Goal: Transaction & Acquisition: Book appointment/travel/reservation

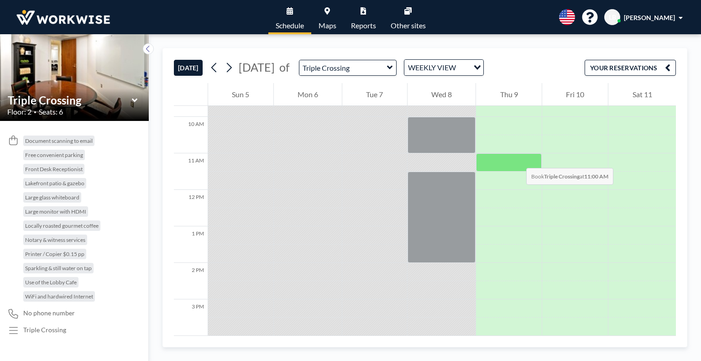
scroll to position [355, 0]
click at [517, 158] on div at bounding box center [509, 162] width 66 height 18
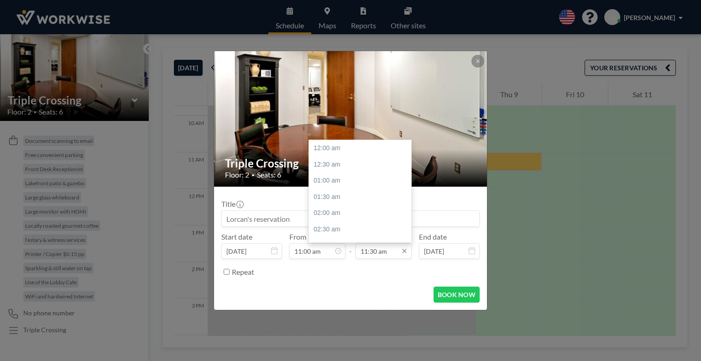
scroll to position [374, 0]
click at [373, 253] on input "11:30 am" at bounding box center [384, 251] width 56 height 16
click at [347, 201] on div "01:00 pm" at bounding box center [362, 197] width 107 height 16
click at [405, 253] on icon at bounding box center [404, 250] width 7 height 7
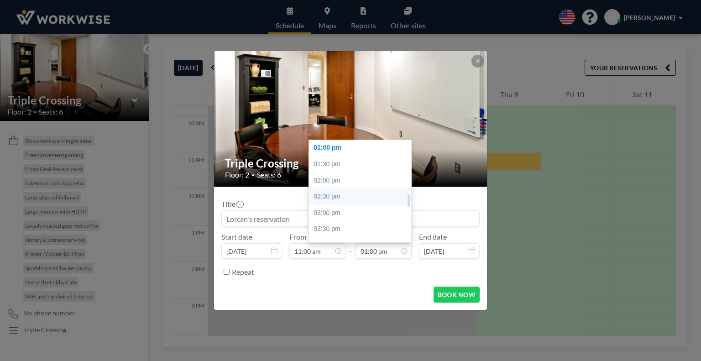
drag, startPoint x: 348, startPoint y: 187, endPoint x: 332, endPoint y: 188, distance: 16.0
click at [332, 188] on div "12:00 am 12:30 am 01:00 am 01:30 am 02:00 am 02:30 am 03:00 am 03:30 am 04:00 a…" at bounding box center [362, 191] width 107 height 102
click at [339, 180] on div "02:00 pm" at bounding box center [362, 181] width 107 height 16
type input "02:00 pm"
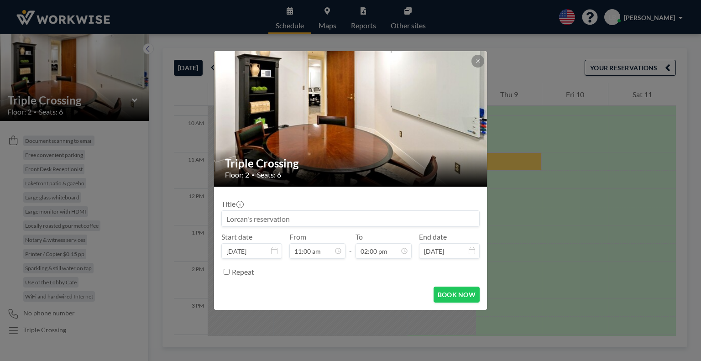
scroll to position [358, 0]
click at [329, 269] on div "Repeat" at bounding box center [356, 271] width 248 height 15
drag, startPoint x: 293, startPoint y: 222, endPoint x: 170, endPoint y: 209, distance: 123.5
click at [170, 209] on div "Triple Crossing Floor: 2 • Seats: 6 Title Start date [DATE] From 11:00 am - To …" at bounding box center [350, 180] width 701 height 361
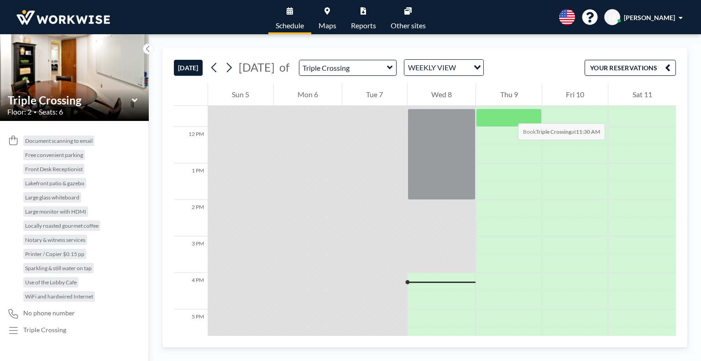
scroll to position [375, 0]
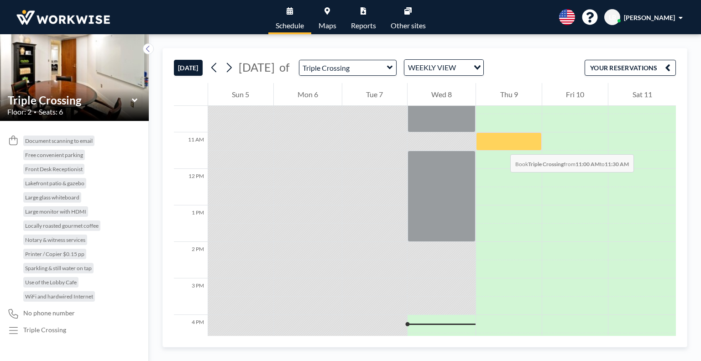
click at [501, 145] on div at bounding box center [509, 141] width 66 height 18
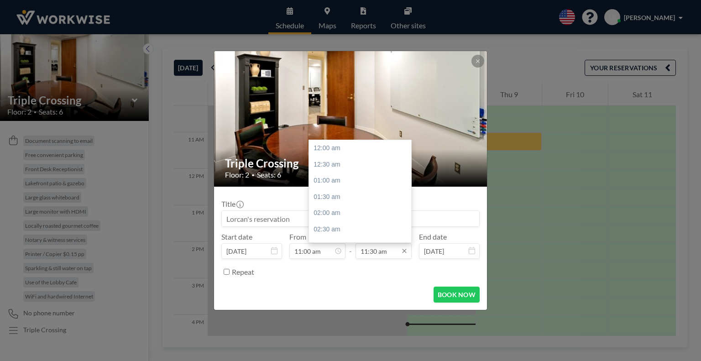
scroll to position [374, 0]
click at [342, 229] on div "02:00 pm" at bounding box center [362, 229] width 107 height 16
type input "02:00 pm"
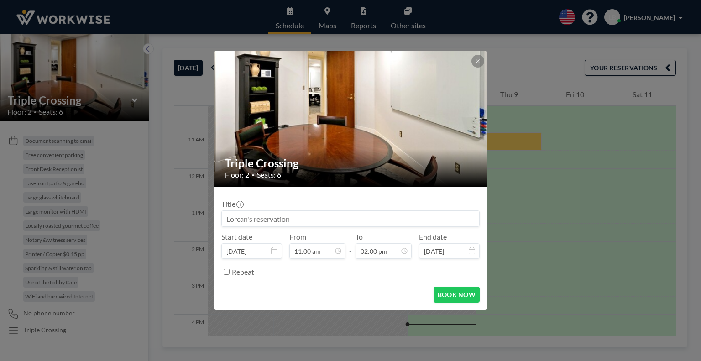
click at [283, 222] on input at bounding box center [351, 219] width 258 height 16
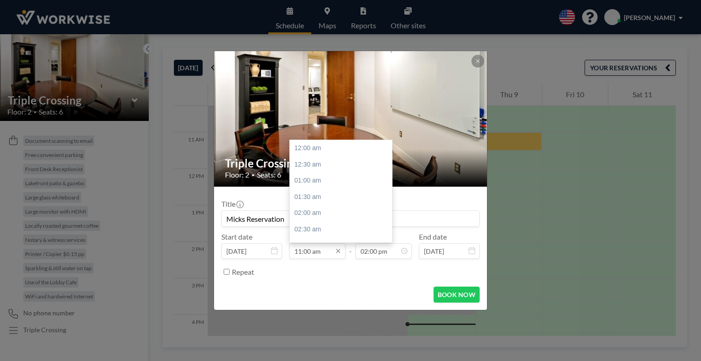
scroll to position [0, 0]
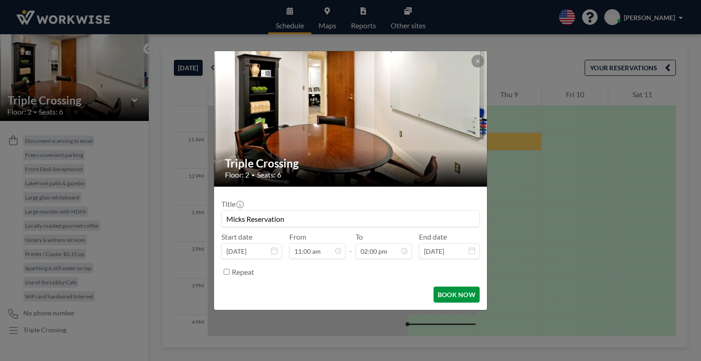
type input "Micks Reservation"
click at [450, 294] on button "BOOK NOW" at bounding box center [457, 295] width 46 height 16
